Goal: Task Accomplishment & Management: Complete application form

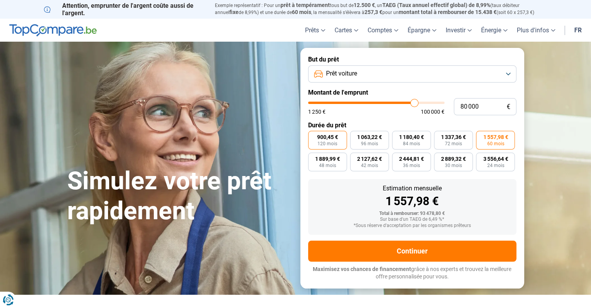
click at [324, 138] on span "900,45 €" at bounding box center [327, 136] width 21 height 5
click at [313, 136] on input "900,45 € 120 mois" at bounding box center [310, 133] width 5 height 5
radio input "true"
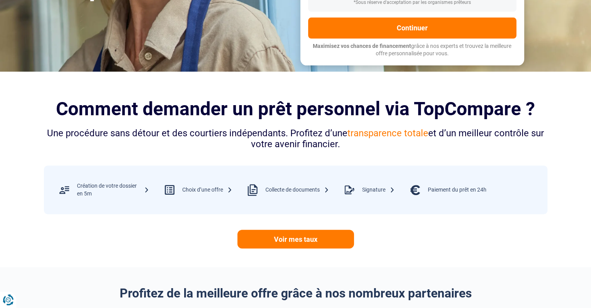
scroll to position [311, 0]
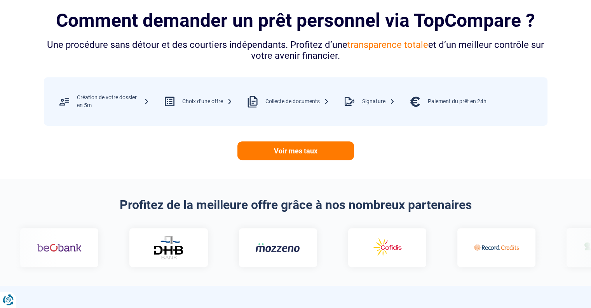
click at [308, 150] on link "Voir mes taux" at bounding box center [296, 150] width 117 height 19
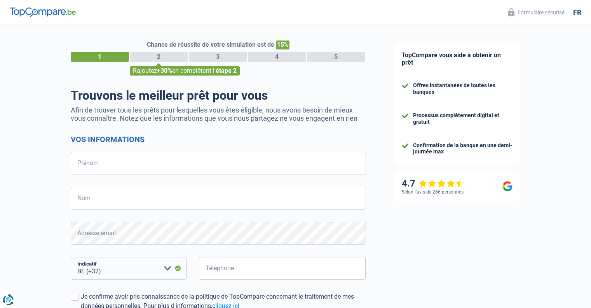
select select "32"
